Goal: Information Seeking & Learning: Find specific fact

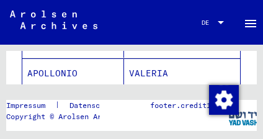
scroll to position [18, 0]
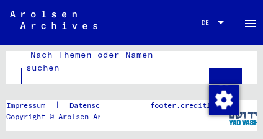
click at [220, 86] on icon at bounding box center [225, 91] width 11 height 11
click at [216, 20] on div at bounding box center [221, 22] width 11 height 7
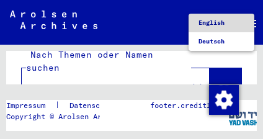
click at [214, 26] on span "English" at bounding box center [212, 23] width 26 height 8
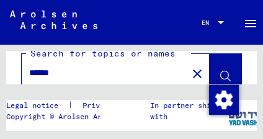
scroll to position [41, 0]
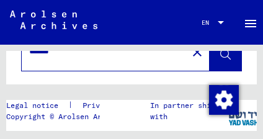
click at [88, 58] on div "******" at bounding box center [101, 51] width 158 height 28
click at [86, 52] on input "******" at bounding box center [104, 51] width 151 height 13
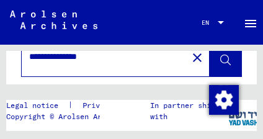
type input "**********"
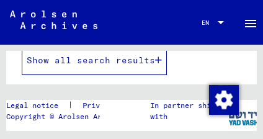
click at [147, 59] on span "Show all search results" at bounding box center [91, 60] width 129 height 11
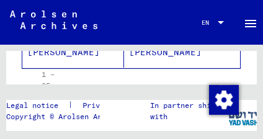
scroll to position [979, 0]
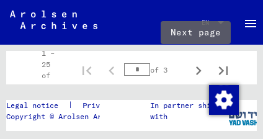
click at [196, 71] on icon "Next page" at bounding box center [199, 70] width 6 height 9
type input "*"
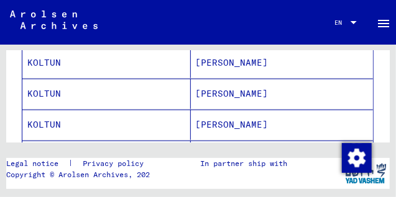
scroll to position [296, 0]
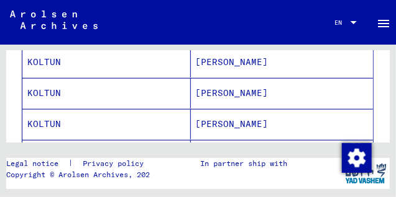
click at [226, 61] on mat-cell "MICHAIL" at bounding box center [282, 62] width 183 height 30
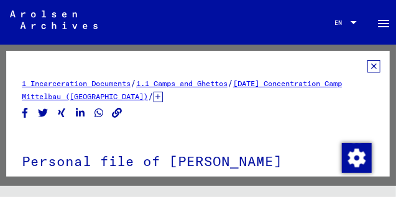
click at [263, 23] on mat-toolbar "Search Browse archive Detailed questions/information about the documents? Send …" at bounding box center [198, 22] width 396 height 45
click at [263, 67] on icon at bounding box center [373, 66] width 13 height 12
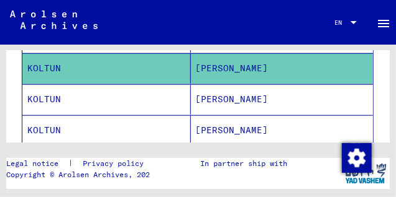
scroll to position [289, 0]
click at [216, 102] on mat-cell "Michal" at bounding box center [282, 99] width 183 height 30
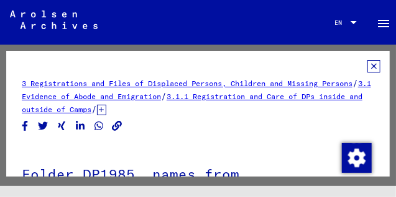
click at [263, 66] on icon at bounding box center [373, 66] width 13 height 12
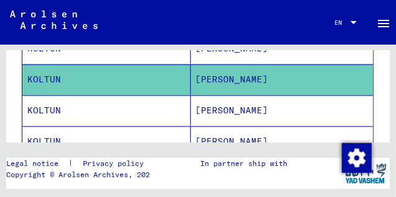
scroll to position [311, 0]
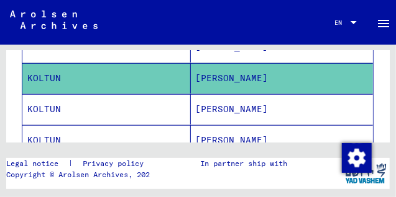
click at [163, 117] on mat-cell "KOLTUN" at bounding box center [106, 109] width 168 height 30
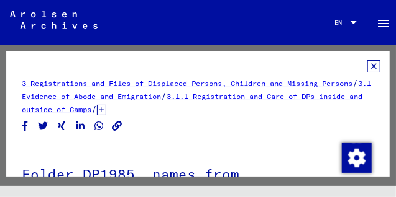
click at [263, 66] on icon at bounding box center [373, 66] width 13 height 12
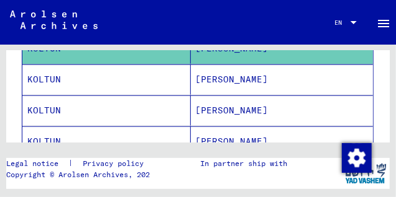
scroll to position [373, 0]
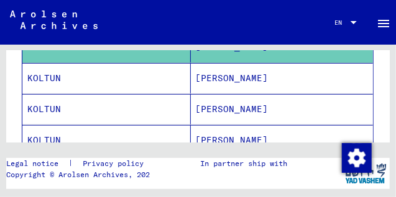
click at [47, 76] on mat-cell "KOLTUN" at bounding box center [106, 78] width 168 height 30
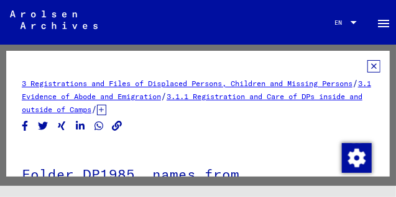
click at [263, 64] on icon at bounding box center [373, 66] width 13 height 12
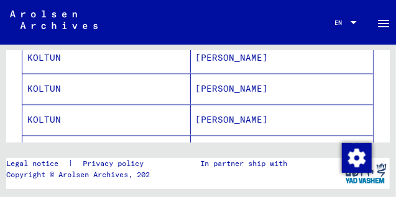
scroll to position [455, 0]
click at [54, 88] on mat-cell "KOLTUN" at bounding box center [106, 89] width 168 height 30
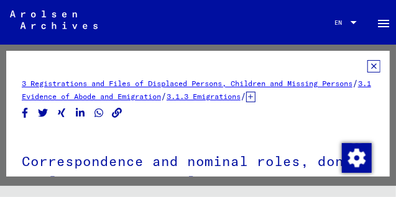
click at [263, 66] on icon at bounding box center [373, 66] width 13 height 12
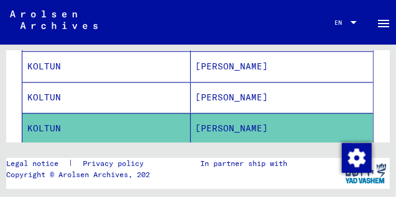
scroll to position [455, 0]
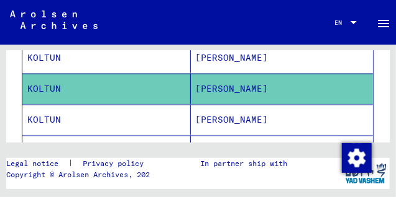
click at [218, 124] on mat-cell "Michel" at bounding box center [282, 120] width 183 height 30
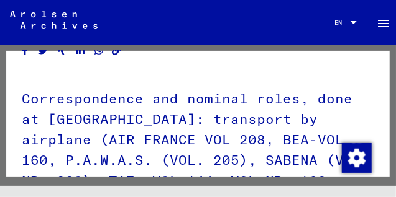
scroll to position [0, 0]
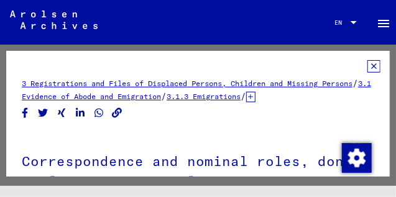
click at [263, 66] on icon at bounding box center [373, 66] width 13 height 12
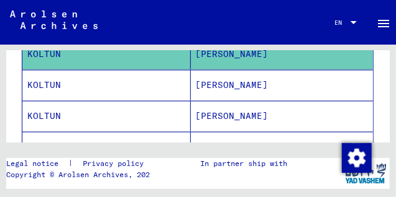
scroll to position [517, 0]
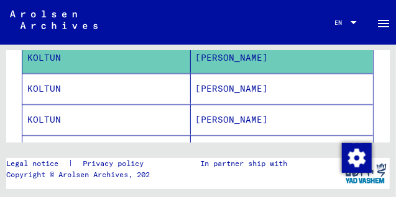
click at [211, 94] on mat-cell "Michal" at bounding box center [282, 89] width 183 height 30
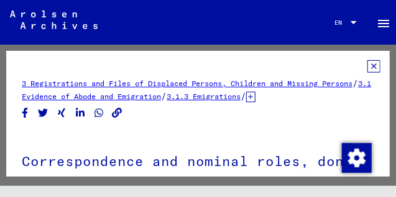
click at [263, 66] on icon at bounding box center [373, 66] width 13 height 12
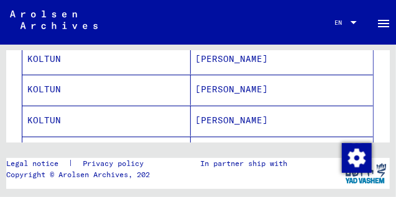
scroll to position [579, 0]
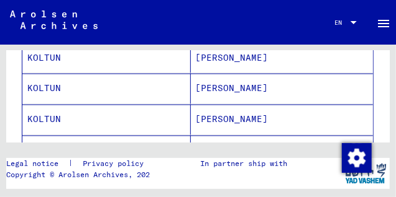
click at [173, 67] on mat-cell "KOLTUN" at bounding box center [106, 58] width 168 height 30
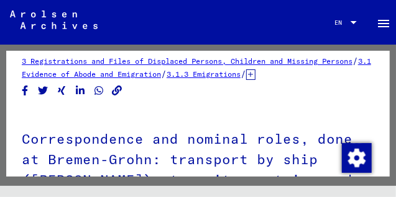
scroll to position [0, 0]
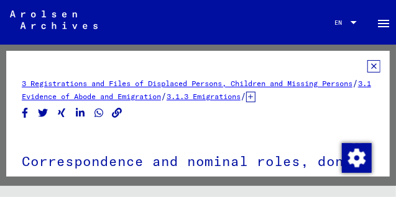
click at [263, 65] on icon at bounding box center [373, 66] width 13 height 12
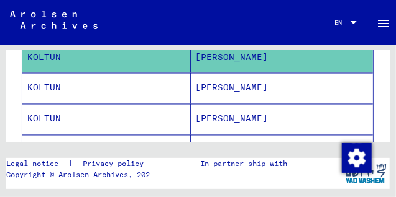
scroll to position [579, 0]
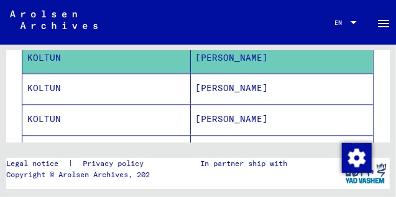
click at [209, 94] on mat-cell "Michal" at bounding box center [282, 89] width 183 height 30
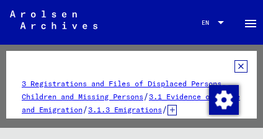
click at [239, 66] on icon at bounding box center [241, 66] width 13 height 12
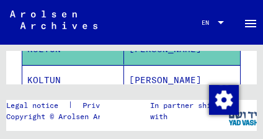
scroll to position [642, 0]
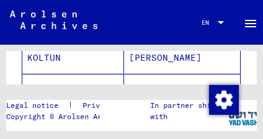
click at [155, 58] on mat-cell "Michael" at bounding box center [182, 58] width 116 height 30
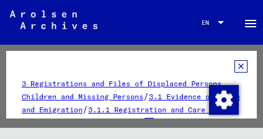
click at [235, 67] on icon at bounding box center [241, 66] width 13 height 12
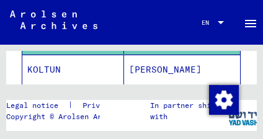
scroll to position [683, 0]
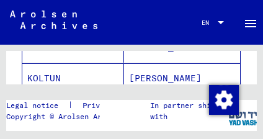
click at [152, 75] on mat-cell "Michael" at bounding box center [182, 78] width 116 height 30
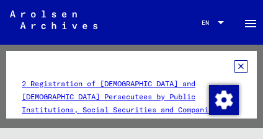
click at [240, 65] on icon at bounding box center [241, 66] width 13 height 12
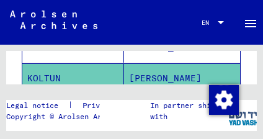
scroll to position [724, 0]
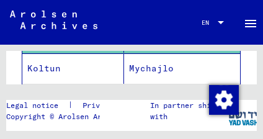
click at [153, 63] on mat-cell "Mychajlo" at bounding box center [182, 68] width 116 height 30
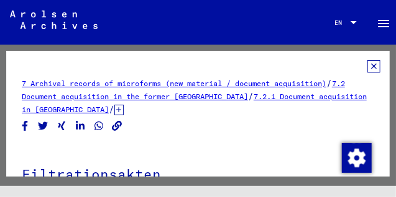
click at [263, 64] on icon at bounding box center [373, 66] width 13 height 12
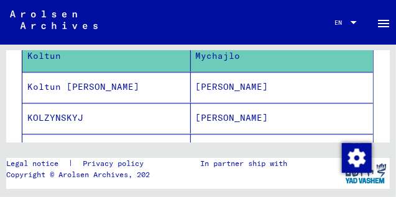
scroll to position [745, 0]
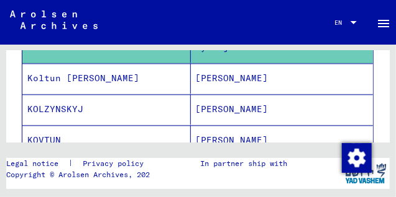
click at [241, 78] on mat-cell "Michail Михаил" at bounding box center [282, 78] width 183 height 30
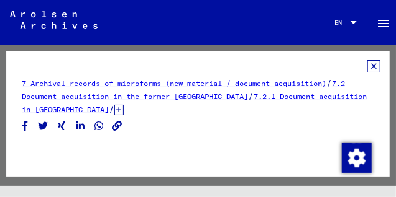
click at [263, 67] on icon at bounding box center [373, 66] width 13 height 12
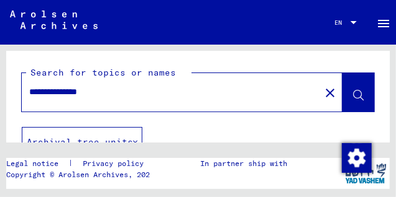
drag, startPoint x: 117, startPoint y: 92, endPoint x: -14, endPoint y: 93, distance: 131.0
click at [0, 93] on html "**********" at bounding box center [198, 98] width 396 height 197
click at [263, 95] on button at bounding box center [358, 92] width 32 height 39
drag, startPoint x: 136, startPoint y: 94, endPoint x: 78, endPoint y: 93, distance: 57.8
click at [78, 93] on input "**********" at bounding box center [170, 92] width 283 height 13
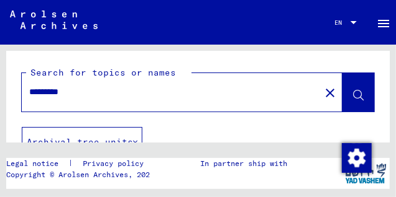
type input "*********"
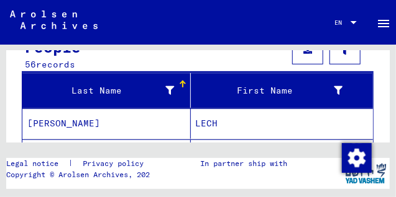
scroll to position [197, 0]
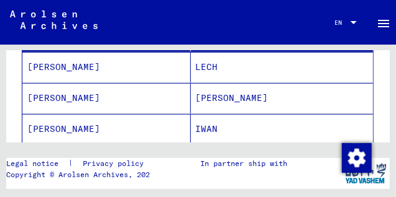
click at [209, 102] on mat-cell "Iwan" at bounding box center [282, 98] width 183 height 30
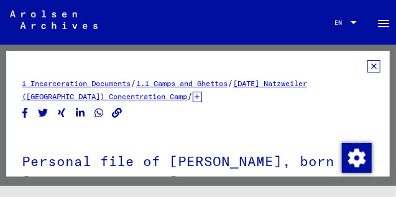
click at [263, 64] on icon at bounding box center [373, 66] width 13 height 12
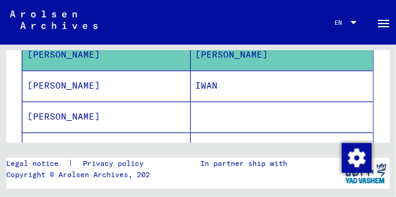
scroll to position [248, 0]
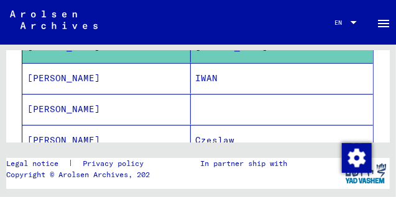
click at [207, 82] on mat-cell "IWAN" at bounding box center [282, 78] width 183 height 30
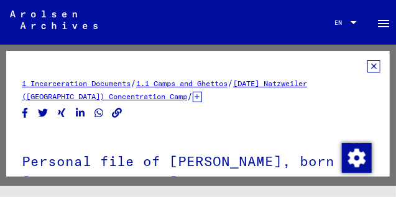
click at [263, 65] on icon at bounding box center [373, 66] width 13 height 12
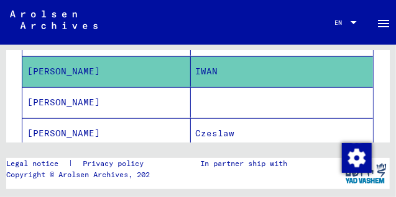
scroll to position [248, 0]
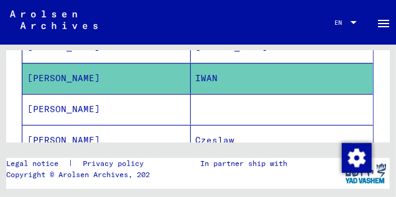
click at [141, 110] on mat-cell "BUCZOWSKI" at bounding box center [106, 109] width 168 height 30
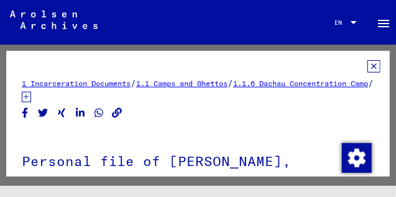
click at [263, 65] on icon at bounding box center [373, 66] width 13 height 12
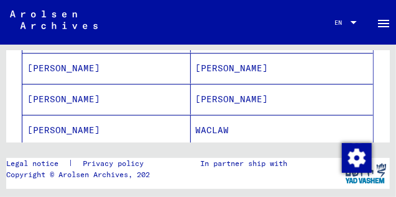
scroll to position [455, 0]
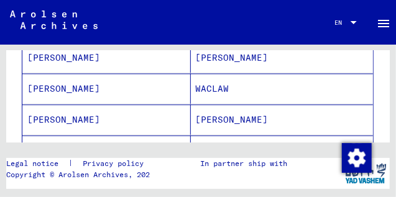
click at [148, 90] on mat-cell "BUCZOWSKI" at bounding box center [106, 89] width 168 height 30
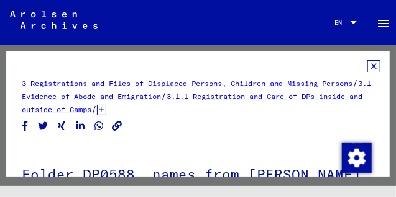
click at [263, 65] on icon at bounding box center [373, 66] width 13 height 12
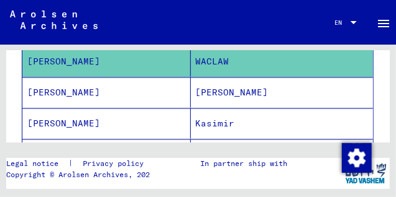
scroll to position [497, 0]
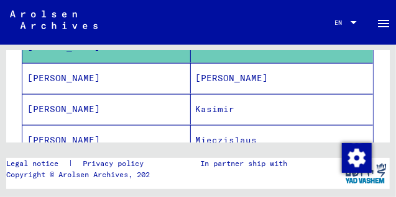
click at [199, 84] on mat-cell "Iwan" at bounding box center [282, 78] width 183 height 30
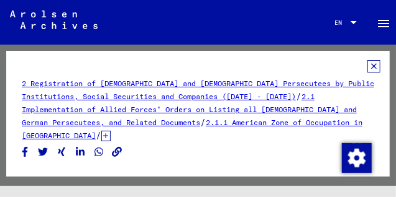
click at [263, 65] on icon at bounding box center [373, 66] width 13 height 12
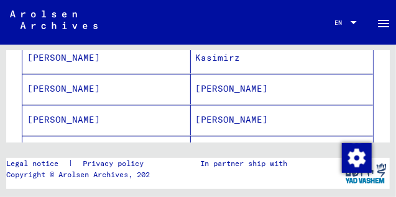
scroll to position [807, 0]
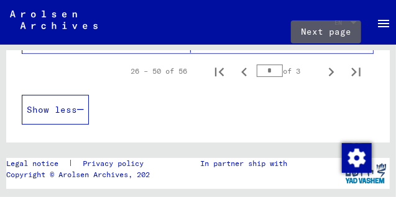
click at [263, 71] on icon "Next page" at bounding box center [330, 71] width 17 height 17
type input "*"
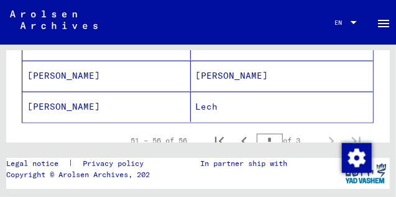
scroll to position [289, 0]
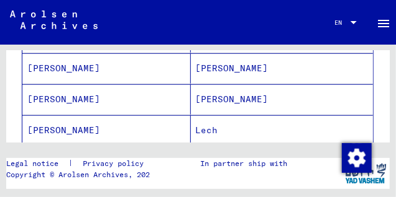
click at [207, 98] on mat-cell "JOHANN" at bounding box center [282, 99] width 183 height 30
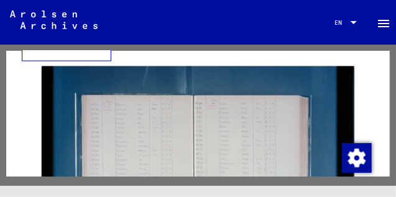
scroll to position [331, 0]
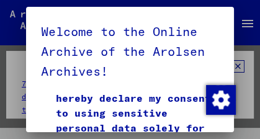
scroll to position [586, 0]
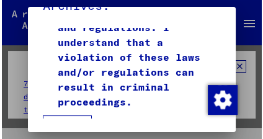
scroll to position [66, 0]
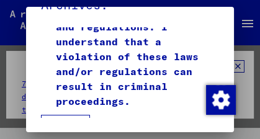
click at [70, 115] on button "I agree" at bounding box center [65, 130] width 49 height 30
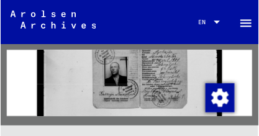
scroll to position [269, 0]
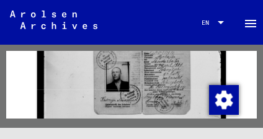
click at [109, 84] on img at bounding box center [131, 137] width 189 height 256
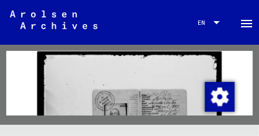
scroll to position [248, 0]
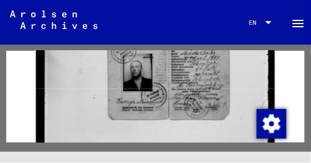
scroll to position [265, 0]
